Goal: Information Seeking & Learning: Find specific page/section

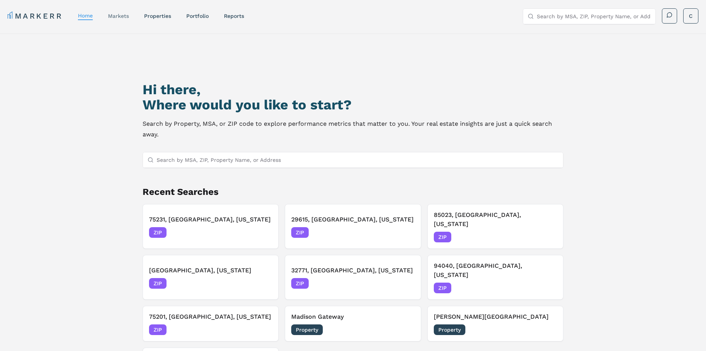
click at [122, 16] on link "markets" at bounding box center [118, 16] width 21 height 6
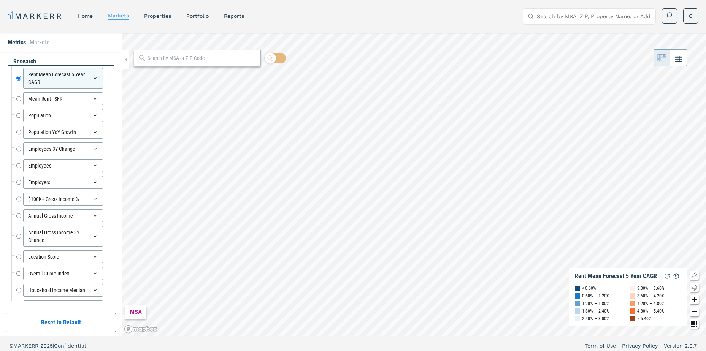
click at [149, 56] on input "text" at bounding box center [201, 58] width 109 height 8
type input "29615"
click at [157, 75] on div "29615, Greenville, South Carolina" at bounding box center [183, 75] width 89 height 8
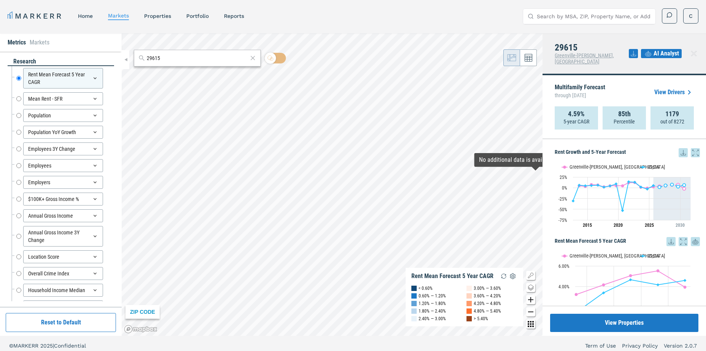
click at [691, 148] on icon at bounding box center [695, 152] width 9 height 9
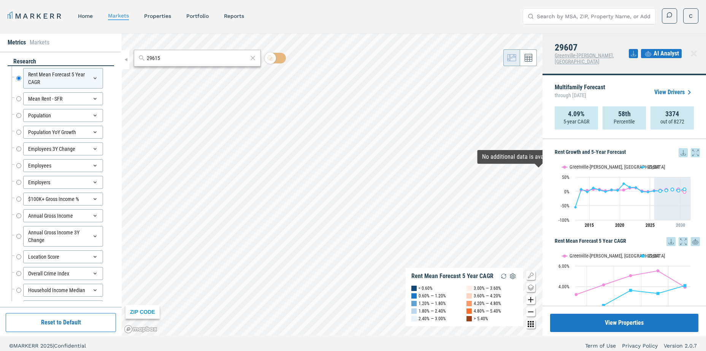
click at [691, 151] on icon at bounding box center [695, 152] width 9 height 9
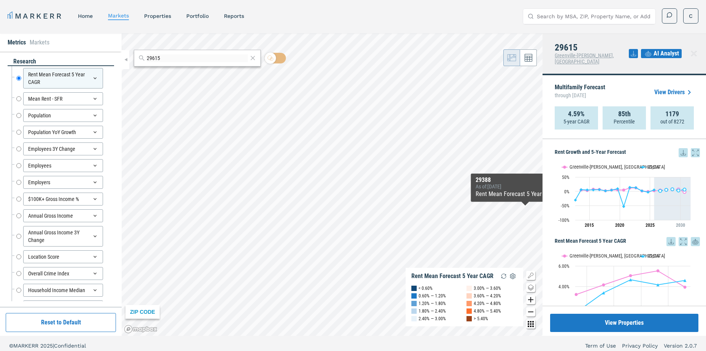
click at [693, 148] on icon at bounding box center [695, 152] width 9 height 9
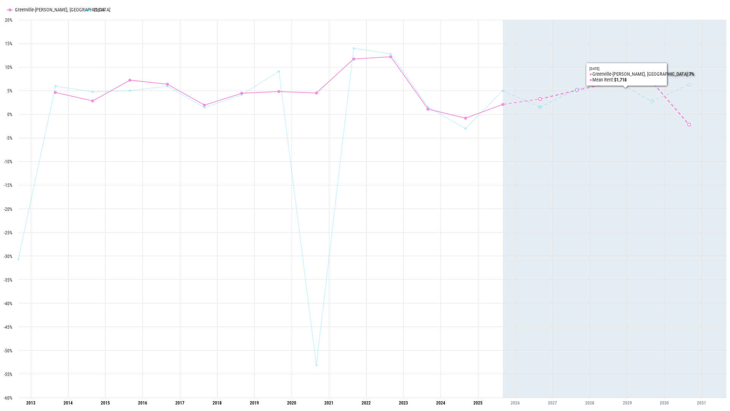
click at [614, 201] on icon "Interactive chart" at bounding box center [614, 208] width 223 height 377
